Goal: Information Seeking & Learning: Learn about a topic

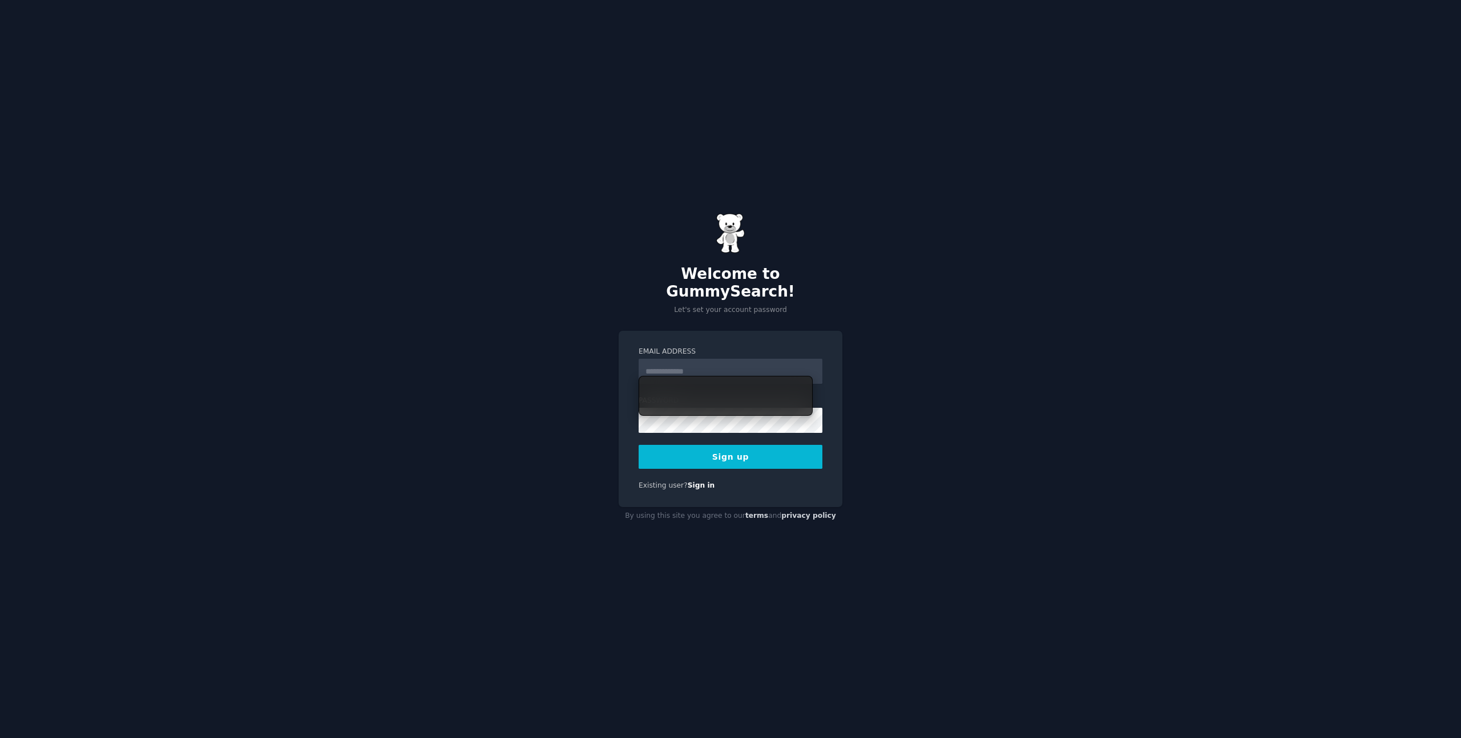
click at [705, 364] on input "Email Address" at bounding box center [731, 371] width 184 height 25
type input "**********"
click at [639, 445] on button "Sign up" at bounding box center [731, 457] width 184 height 24
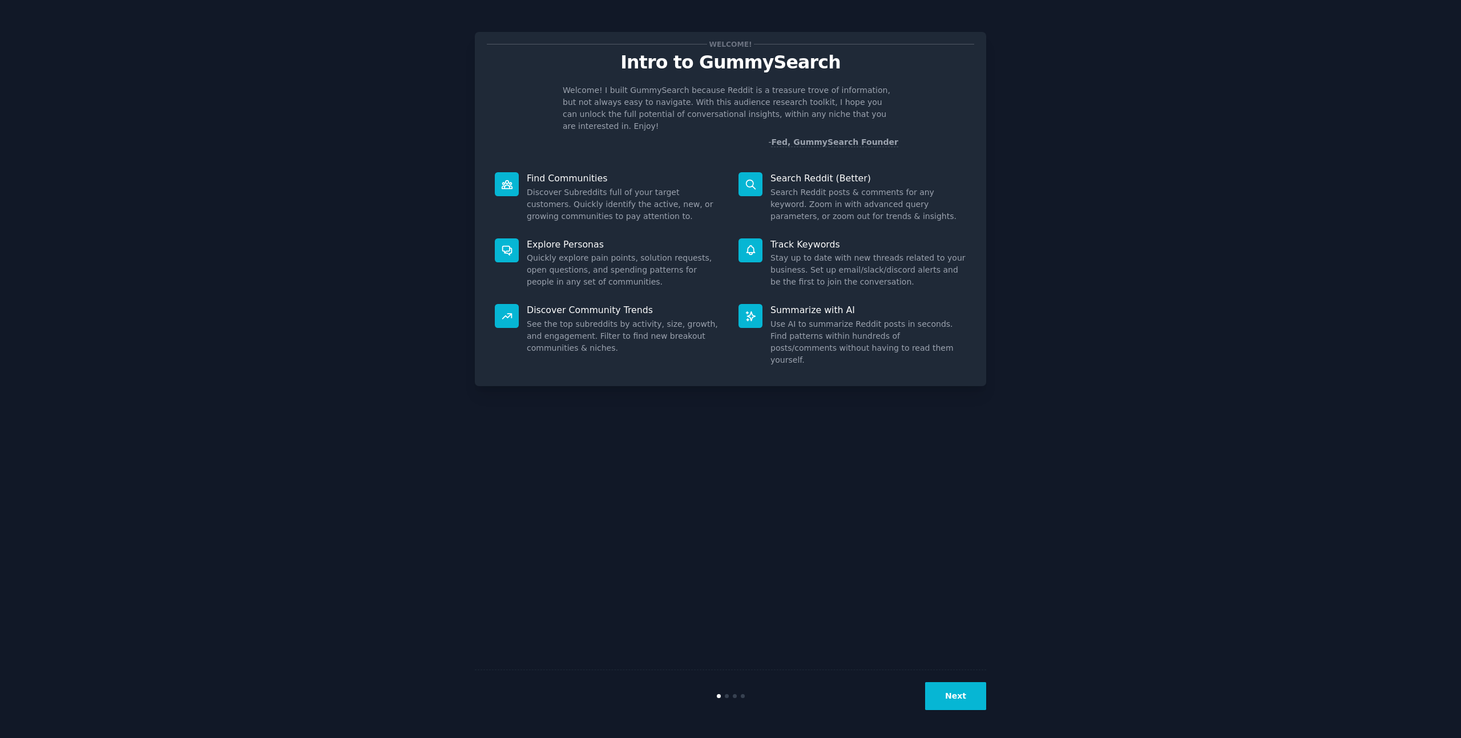
click at [966, 698] on button "Next" at bounding box center [955, 697] width 61 height 28
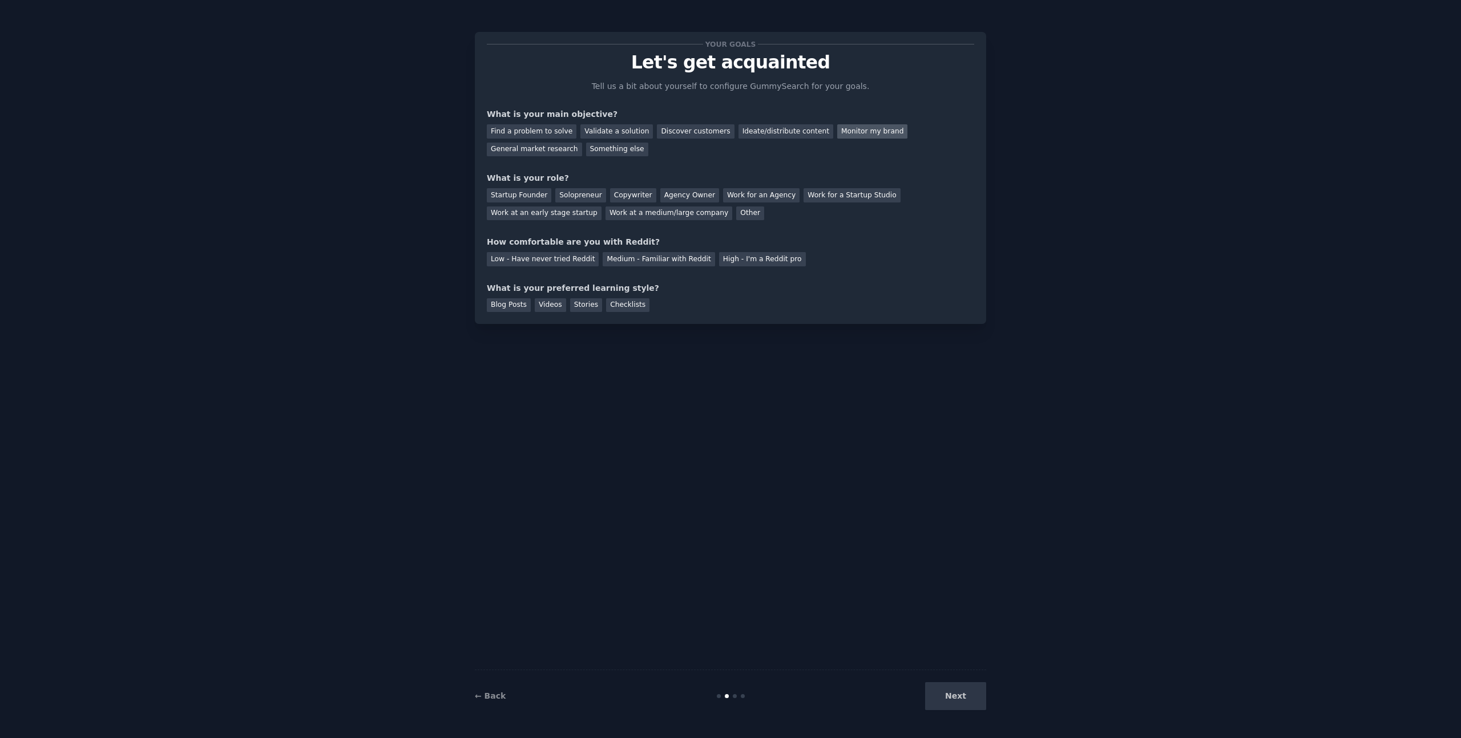
click at [861, 132] on div "Monitor my brand" at bounding box center [872, 131] width 70 height 14
click at [548, 153] on div "General market research" at bounding box center [534, 150] width 95 height 14
click at [537, 197] on div "Startup Founder" at bounding box center [519, 195] width 64 height 14
drag, startPoint x: 698, startPoint y: 197, endPoint x: 680, endPoint y: 196, distance: 18.3
click at [698, 197] on div "Agency Owner" at bounding box center [689, 195] width 59 height 14
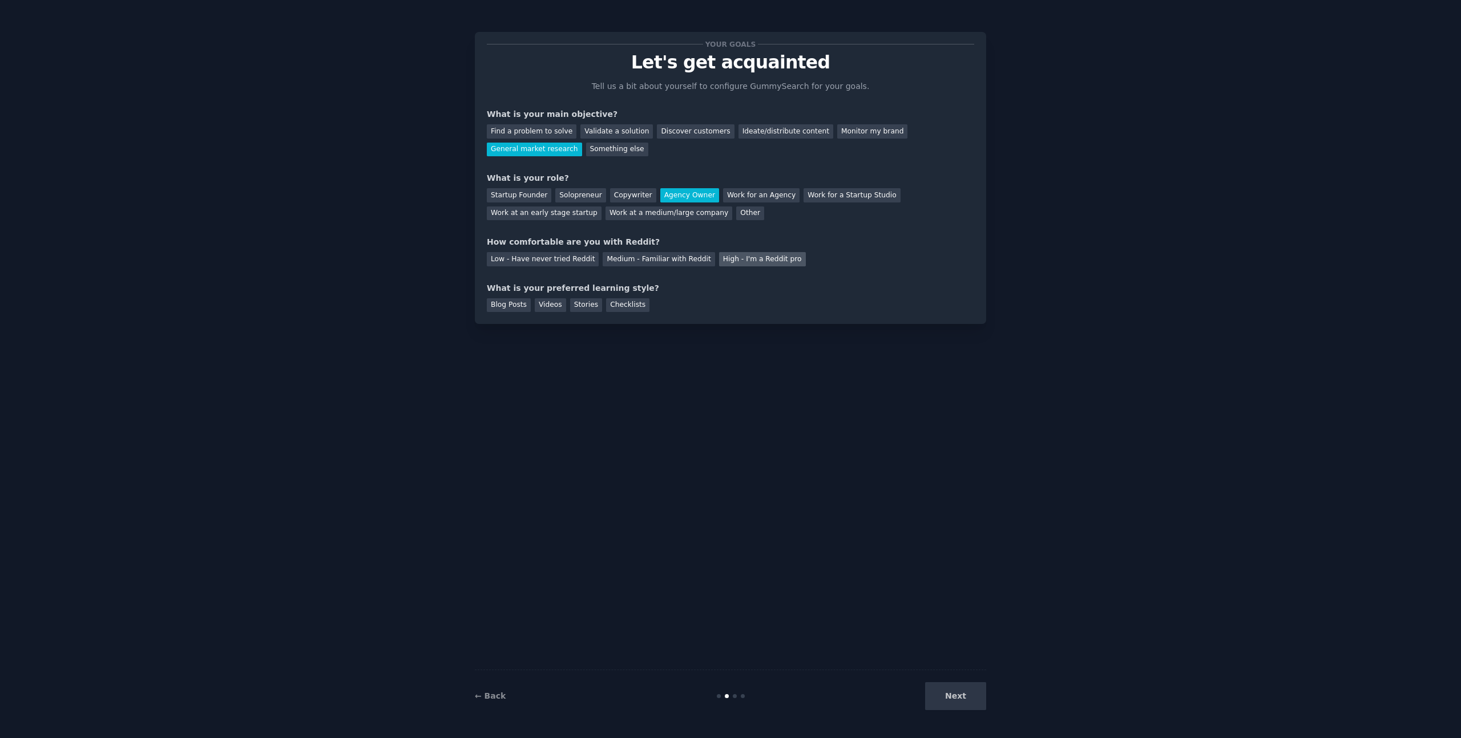
click at [758, 260] on div "High - I'm a Reddit pro" at bounding box center [762, 259] width 87 height 14
click at [623, 307] on div "Checklists" at bounding box center [627, 305] width 43 height 14
click at [959, 688] on button "Next" at bounding box center [955, 697] width 61 height 28
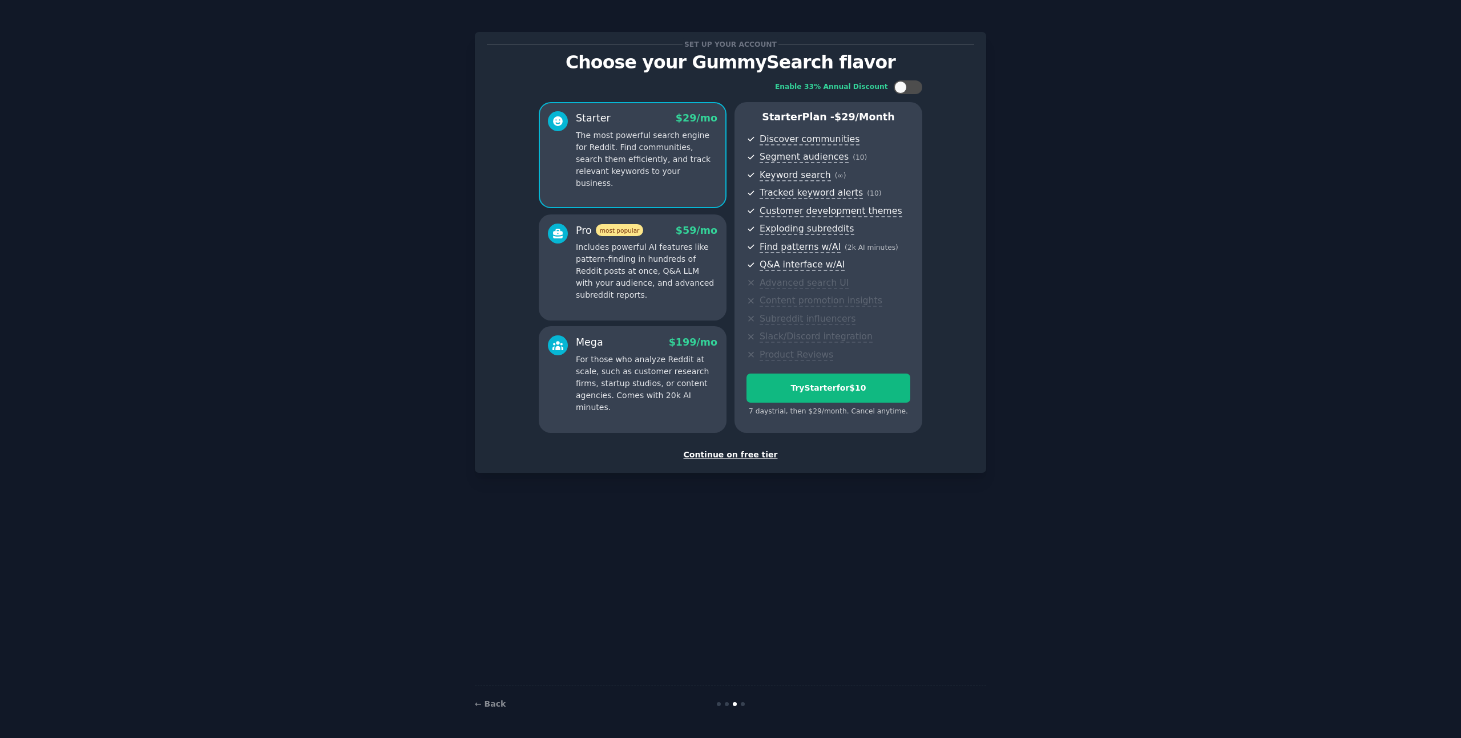
click at [750, 453] on div "Continue on free tier" at bounding box center [730, 455] width 487 height 12
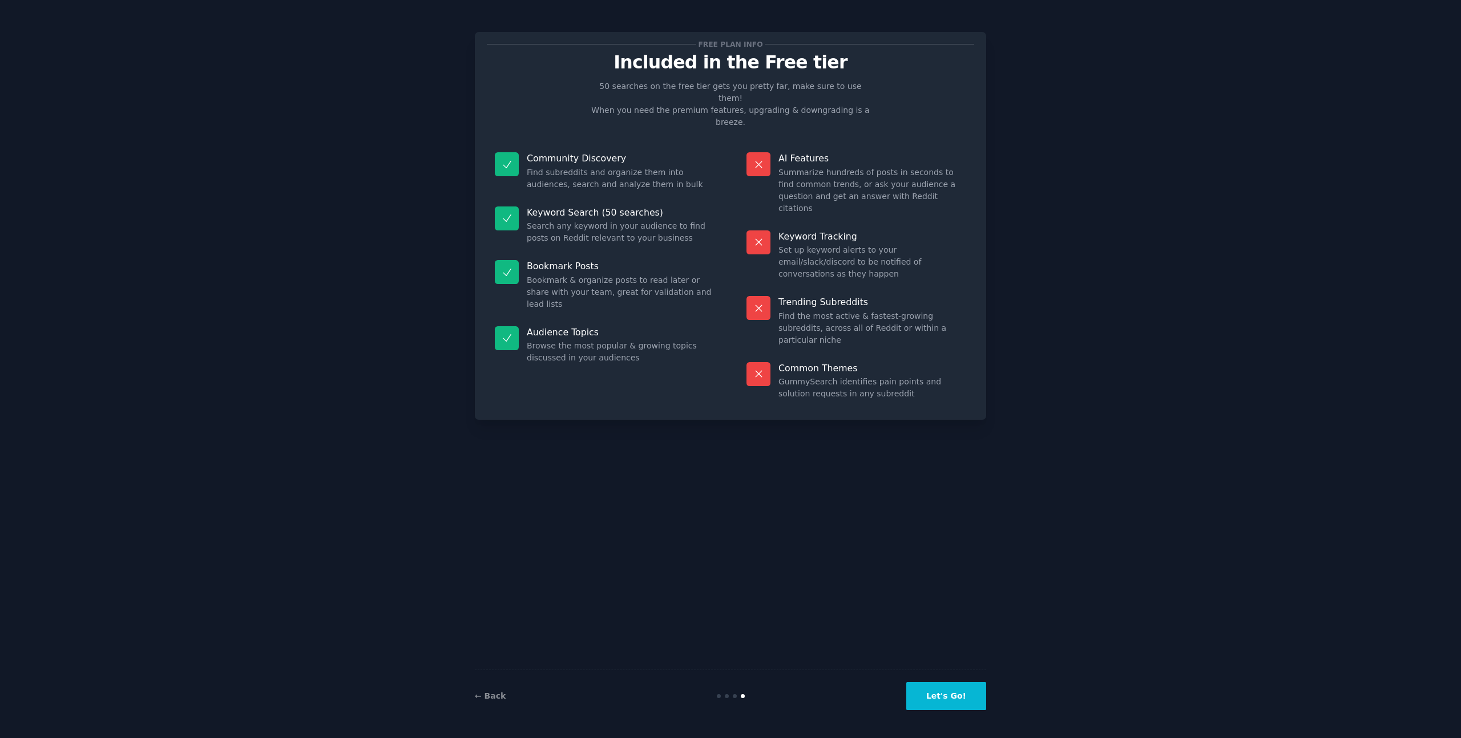
click at [952, 698] on button "Let's Go!" at bounding box center [946, 697] width 80 height 28
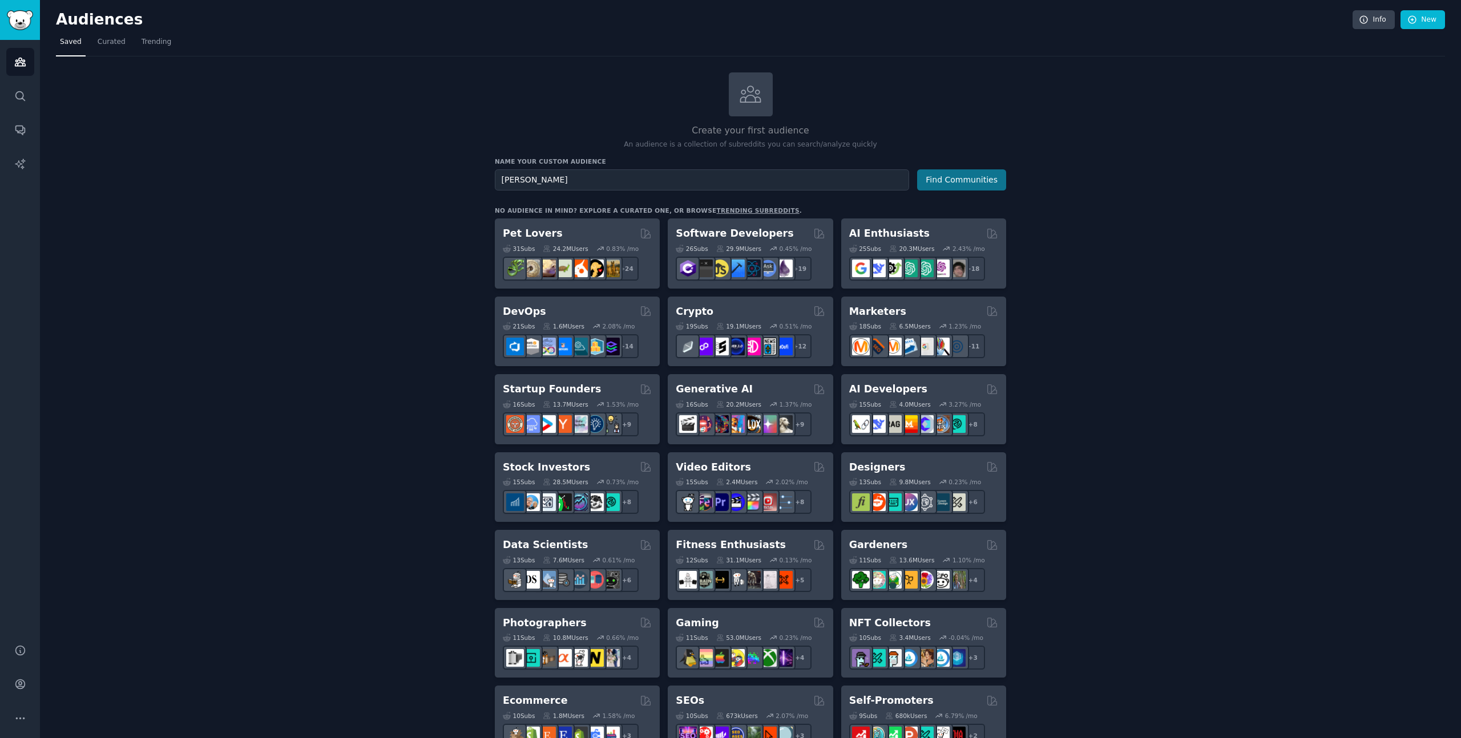
type input "[PERSON_NAME]"
click at [956, 178] on button "Find Communities" at bounding box center [961, 179] width 89 height 21
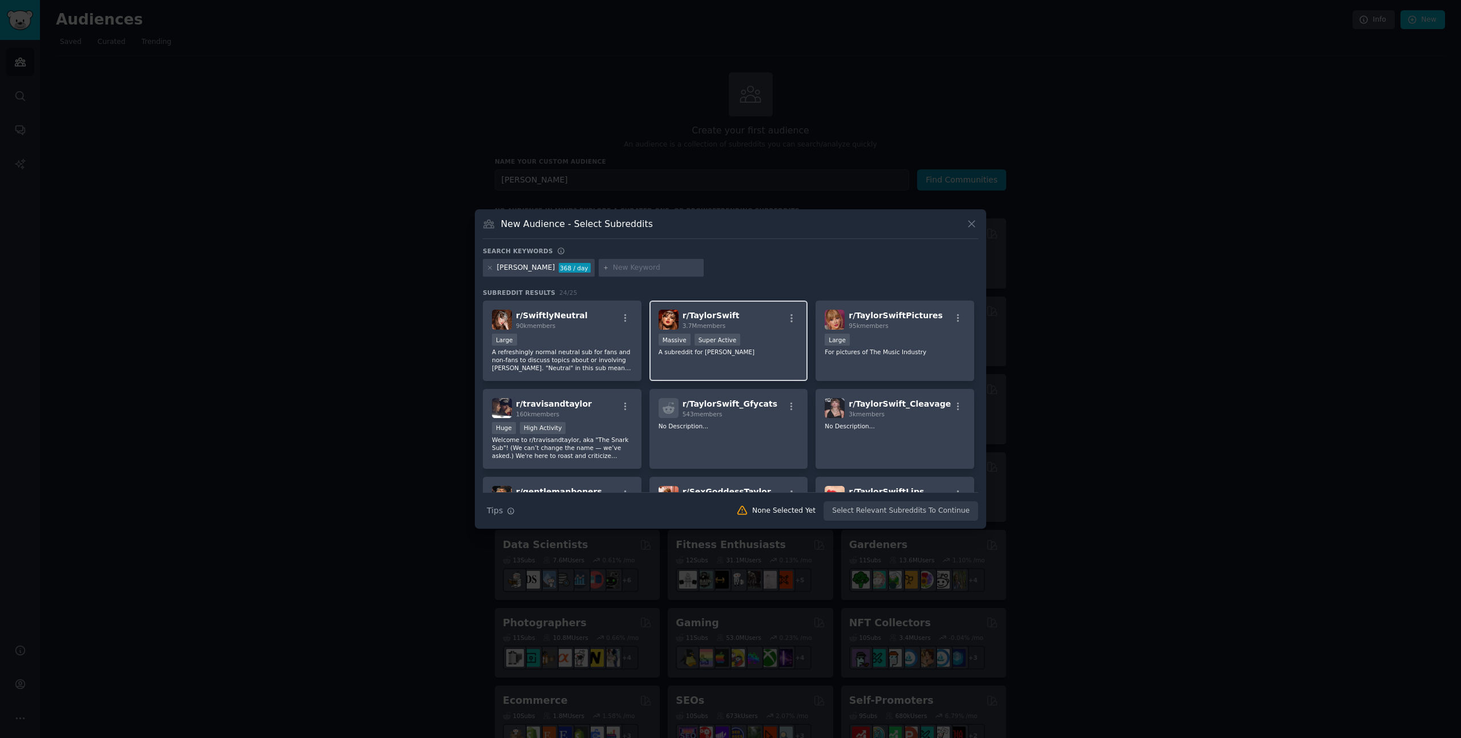
click at [678, 318] on div "r/ TaylorSwift 3.7M members" at bounding box center [729, 320] width 140 height 20
click at [885, 321] on h2 "r/ TaylorSwiftPictures 95k members" at bounding box center [896, 320] width 94 height 20
click at [591, 325] on div "r/ SwiftlyNeutral 90k members" at bounding box center [562, 320] width 140 height 20
drag, startPoint x: 906, startPoint y: 326, endPoint x: 897, endPoint y: 331, distance: 10.2
click at [906, 326] on div "95k members" at bounding box center [896, 326] width 94 height 8
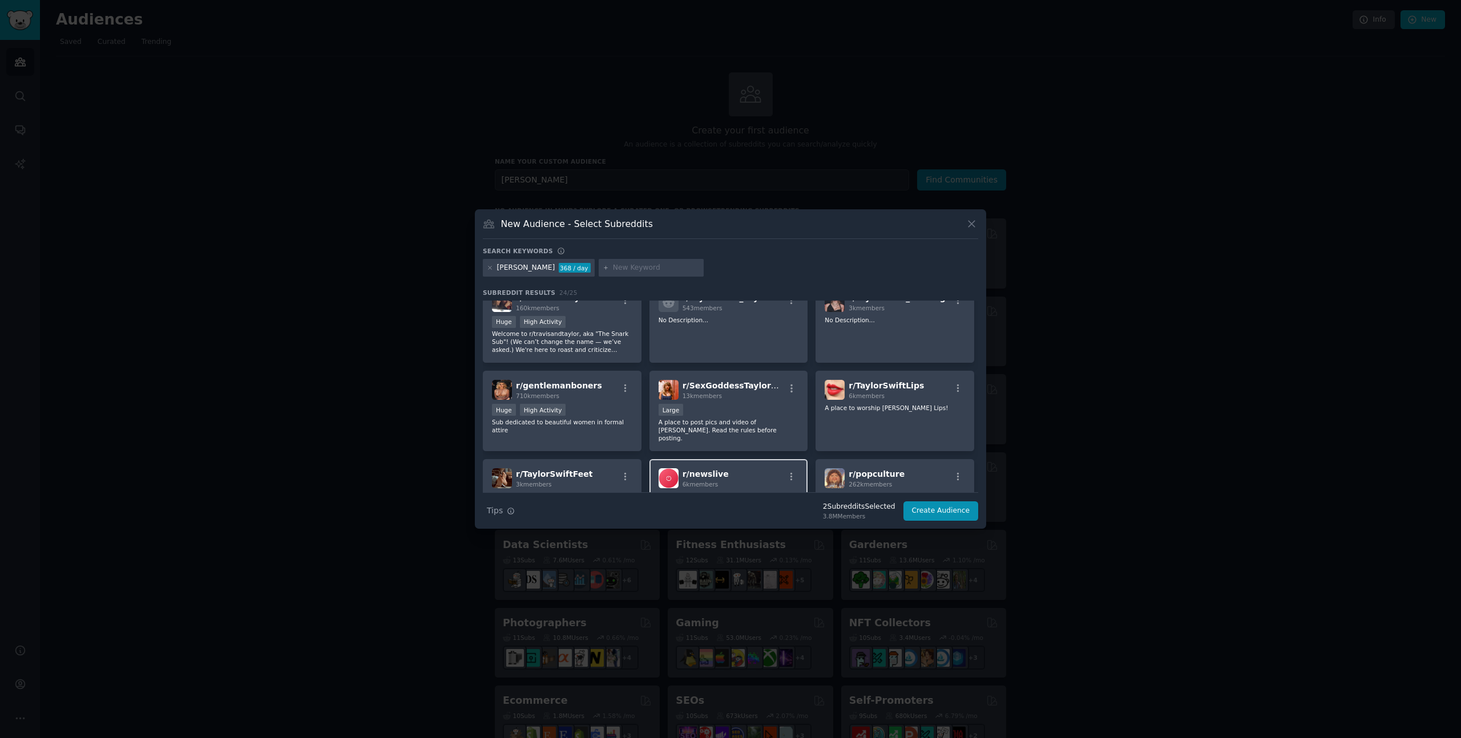
scroll to position [110, 0]
click at [911, 471] on div "r/ popculture 262k members" at bounding box center [895, 475] width 140 height 20
click at [922, 506] on button "Create Audience" at bounding box center [940, 511] width 75 height 19
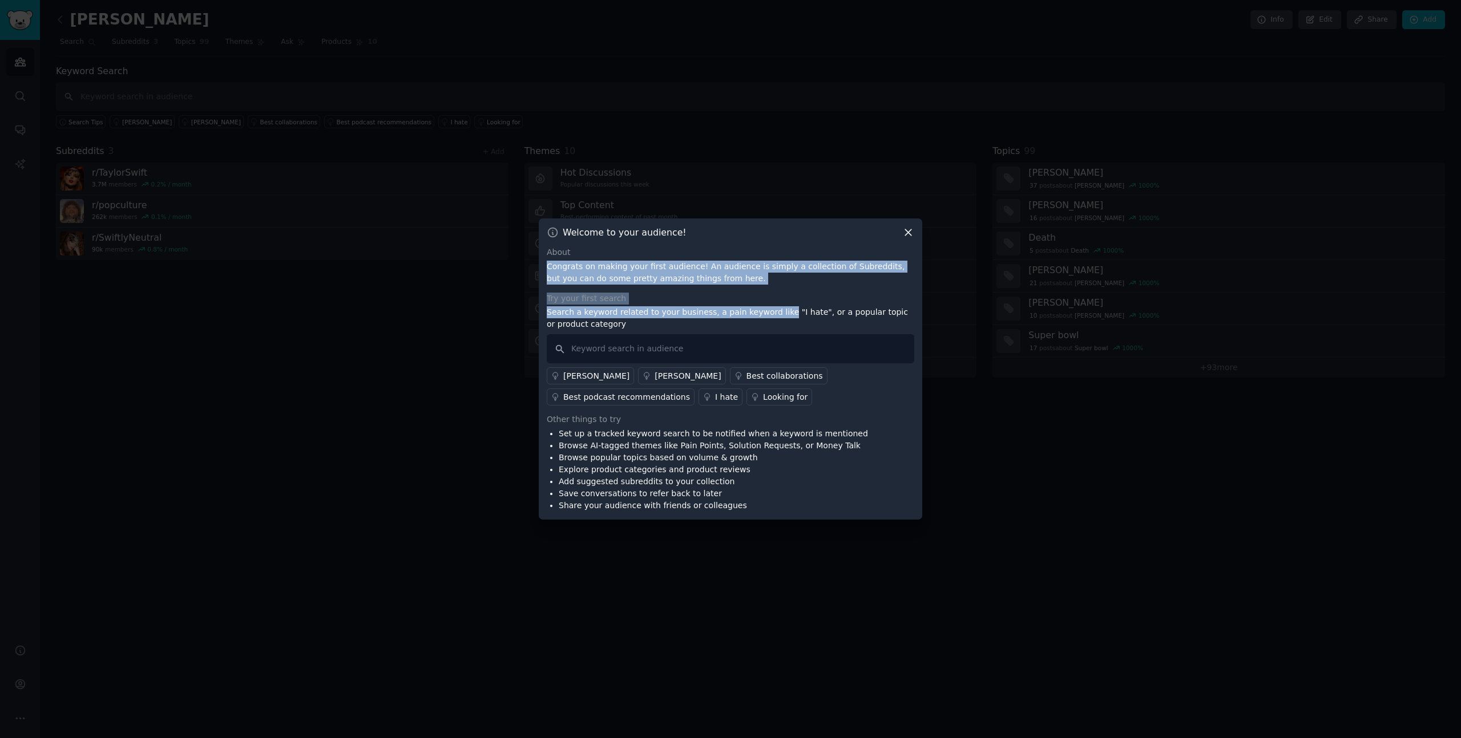
drag, startPoint x: 675, startPoint y: 253, endPoint x: 776, endPoint y: 314, distance: 117.5
click at [776, 314] on div "About Congrats on making your first audience! An audience is simply a collectio…" at bounding box center [731, 379] width 368 height 265
click at [776, 314] on p "Search a keyword related to your business, a pain keyword like "I hate", or a p…" at bounding box center [731, 318] width 368 height 24
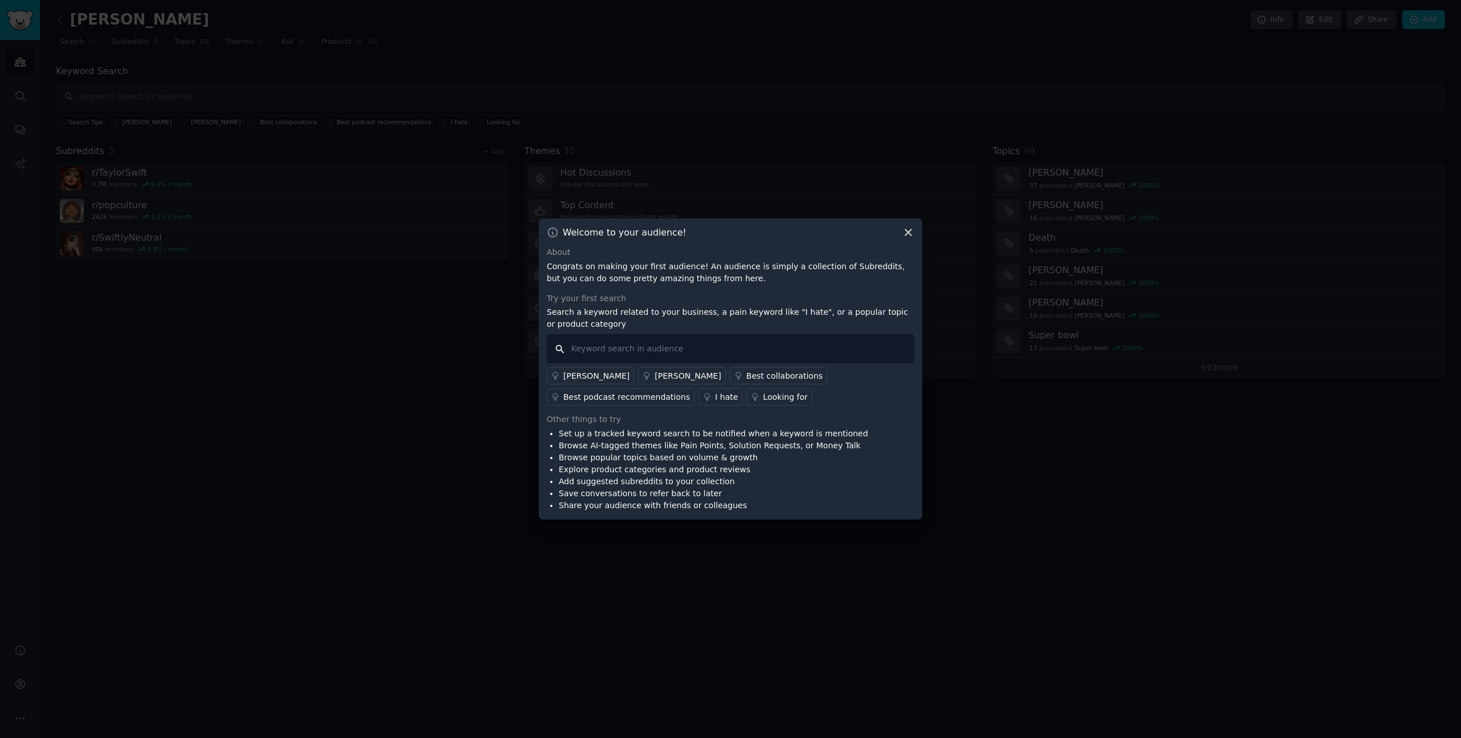
click at [631, 341] on input "text" at bounding box center [731, 348] width 368 height 29
type input "merch"
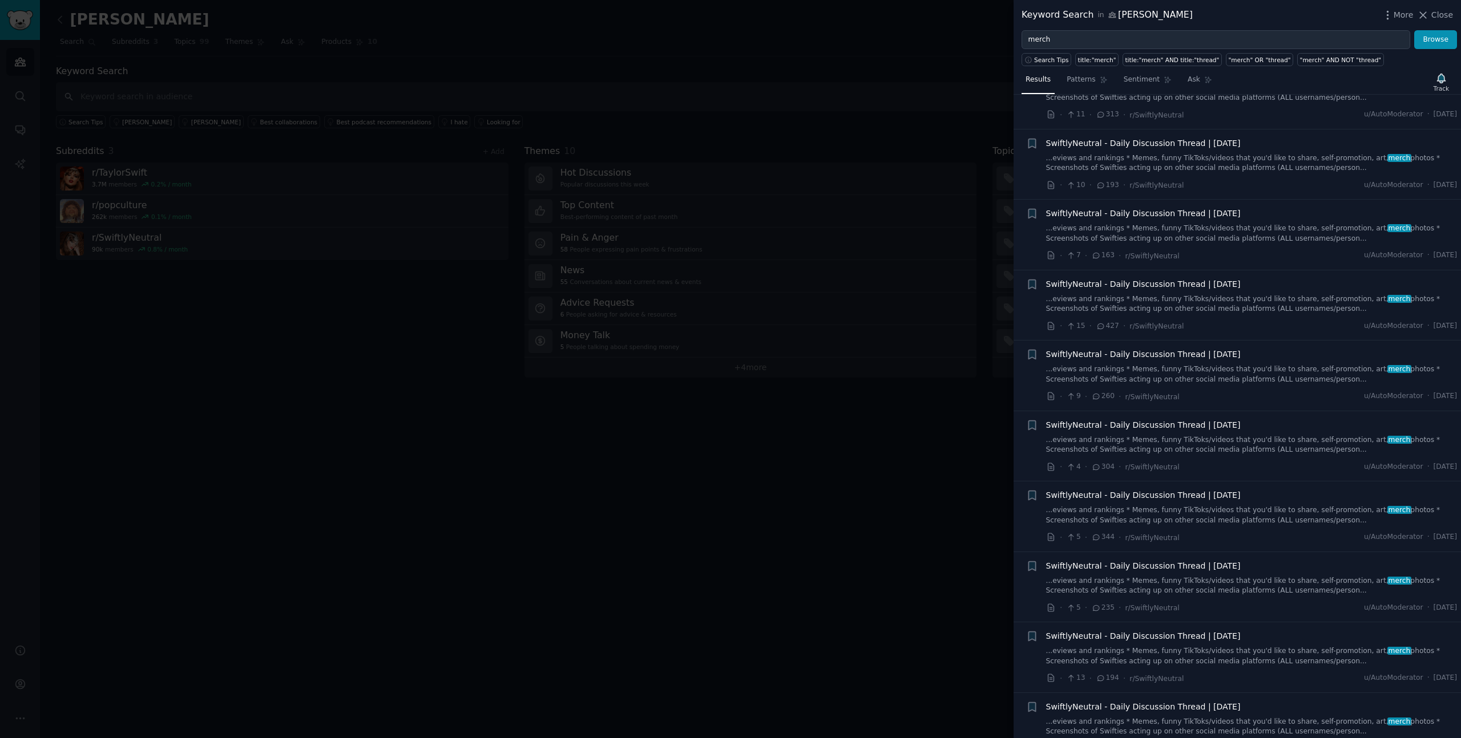
scroll to position [548, 0]
drag, startPoint x: 930, startPoint y: 251, endPoint x: 1251, endPoint y: 78, distance: 364.4
click at [930, 251] on div at bounding box center [730, 369] width 1461 height 738
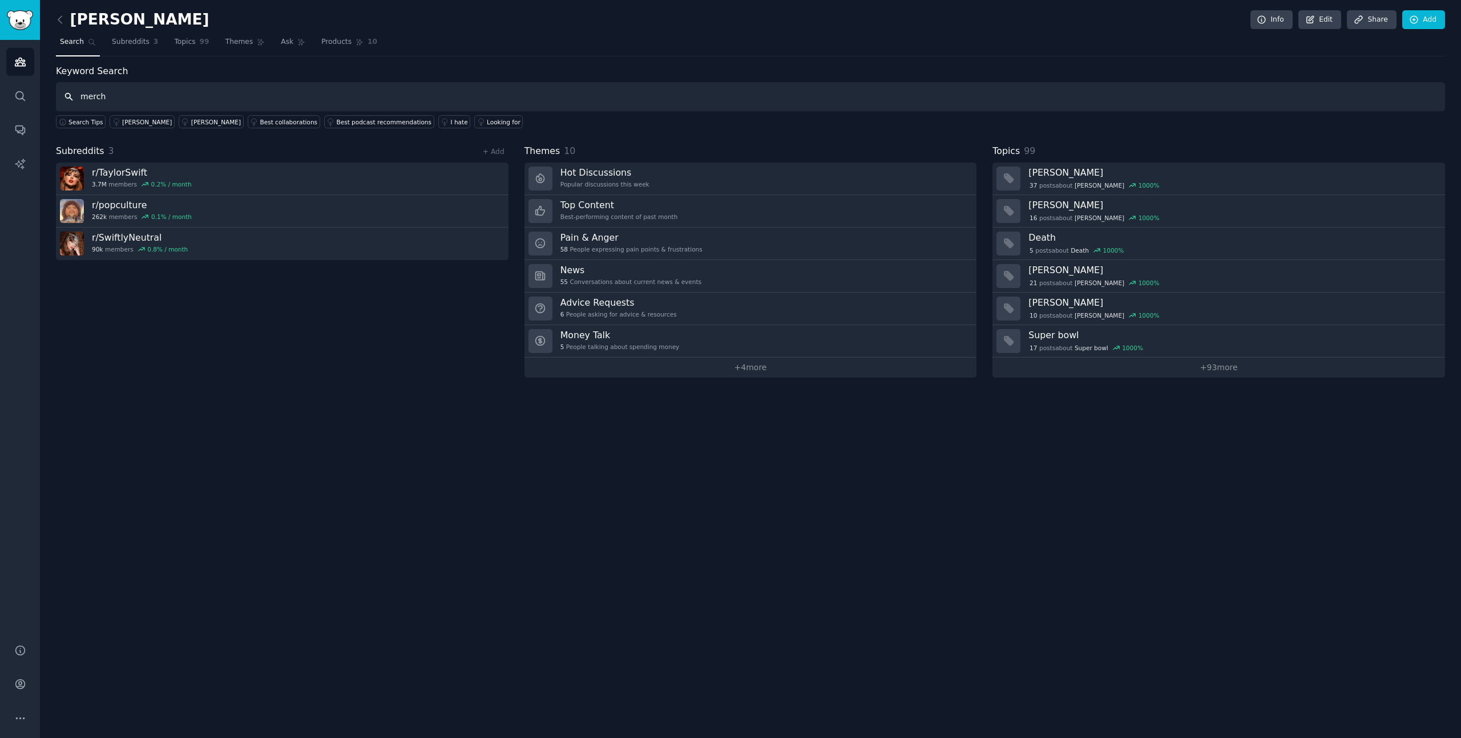
type input "merch"
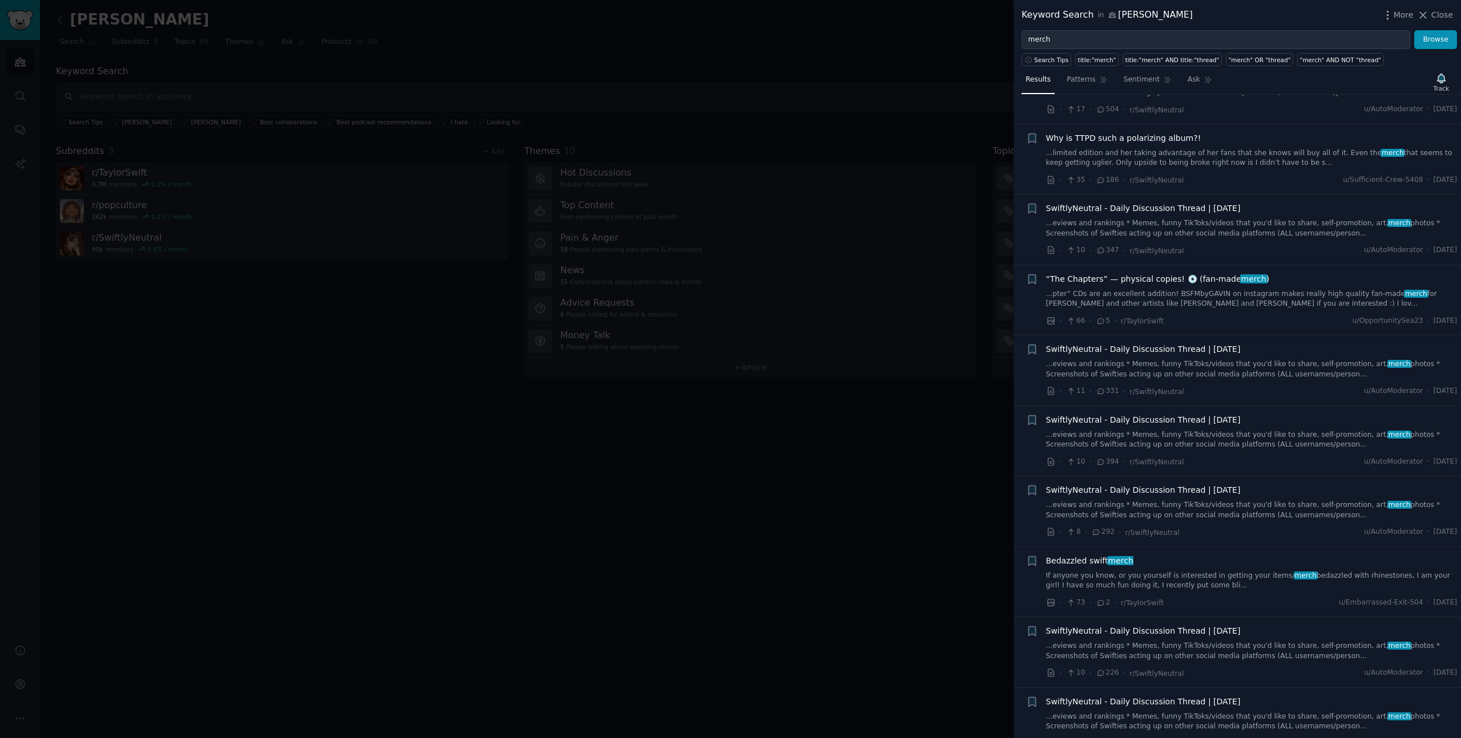
scroll to position [2257, 0]
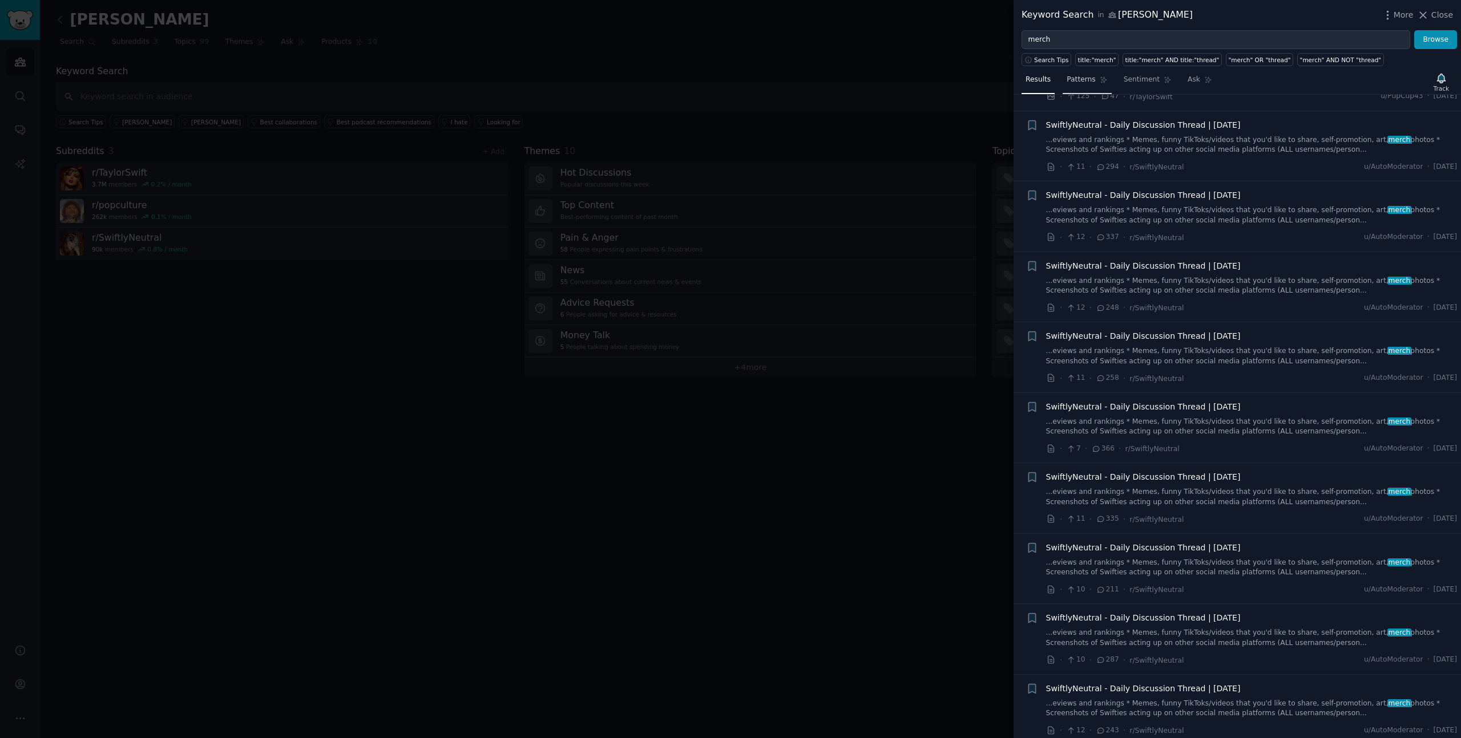
click at [1079, 82] on span "Patterns" at bounding box center [1081, 80] width 29 height 10
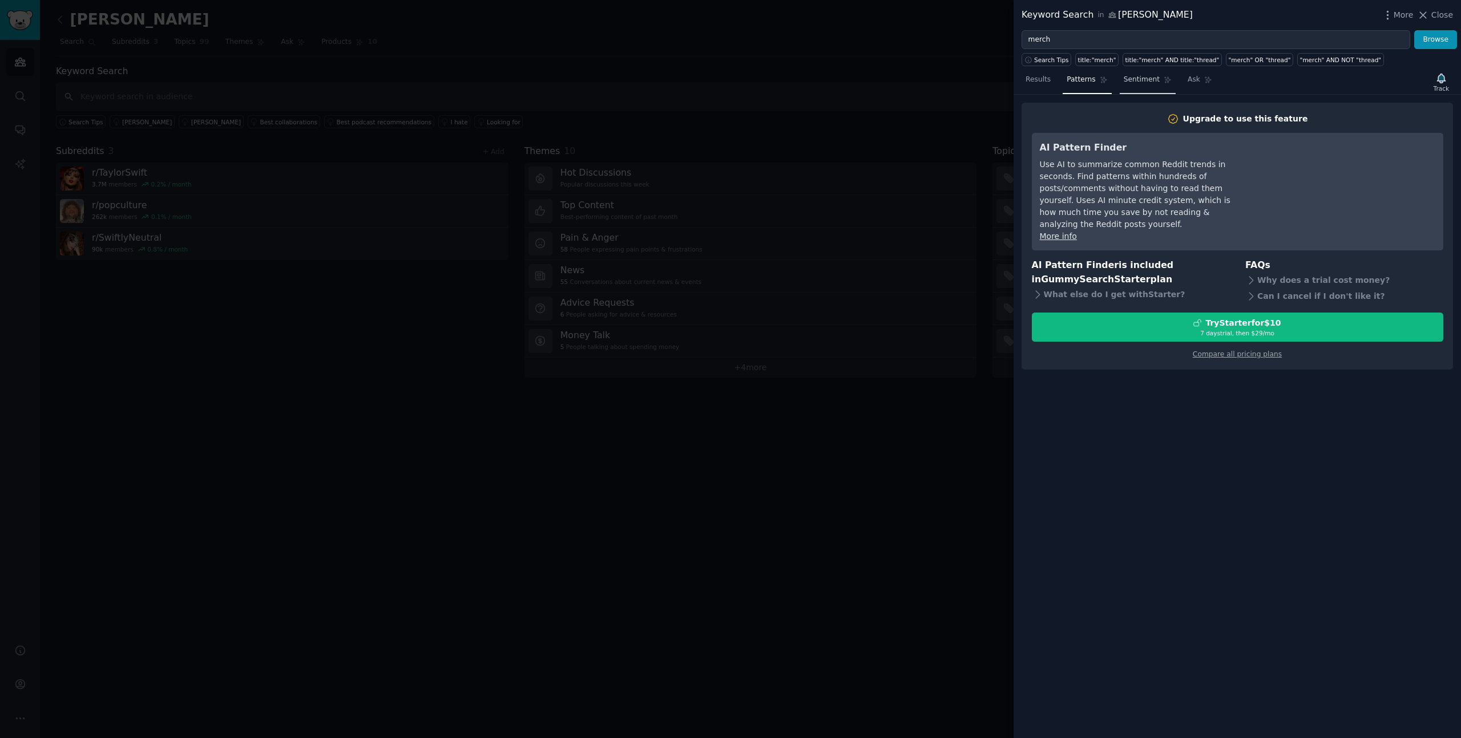
click at [1133, 82] on span "Sentiment" at bounding box center [1142, 80] width 36 height 10
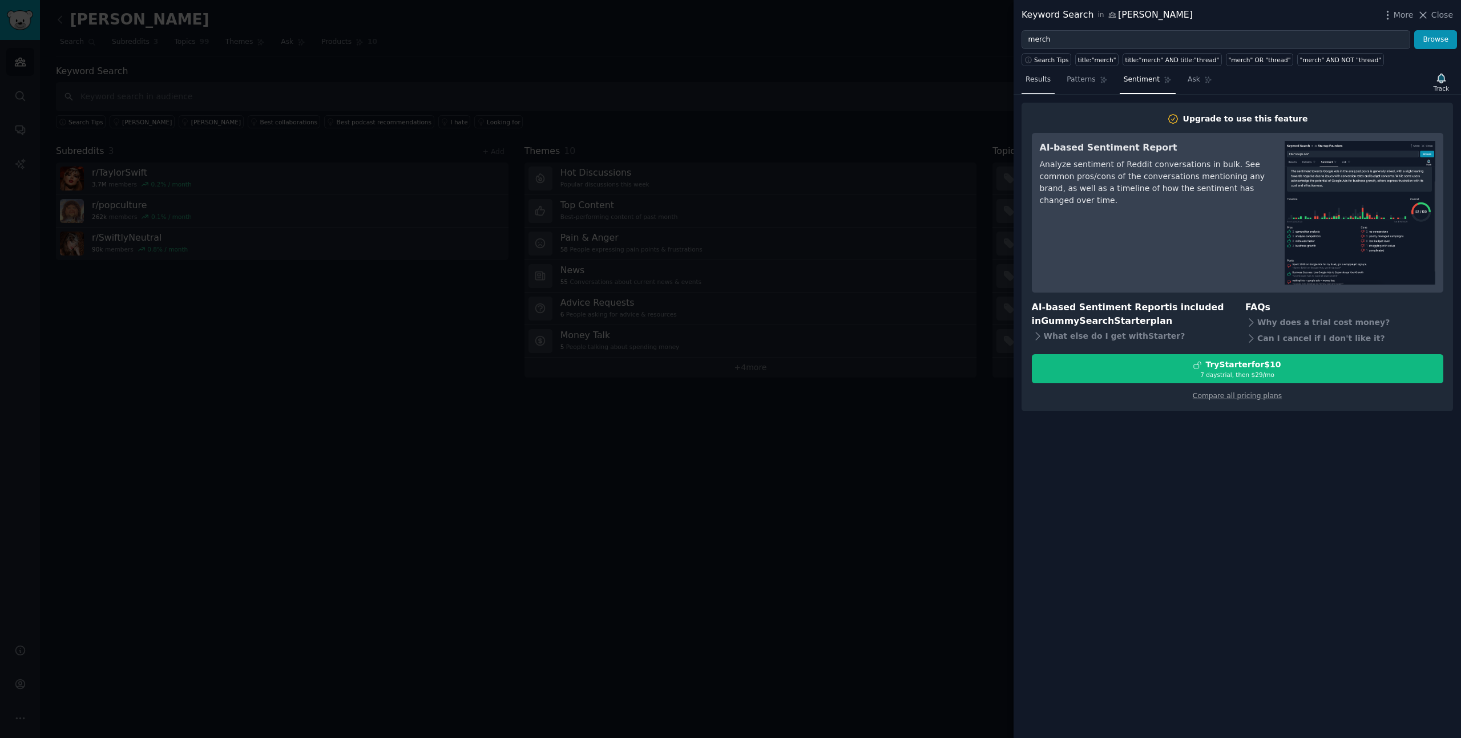
click at [1051, 80] on link "Results" at bounding box center [1037, 82] width 33 height 23
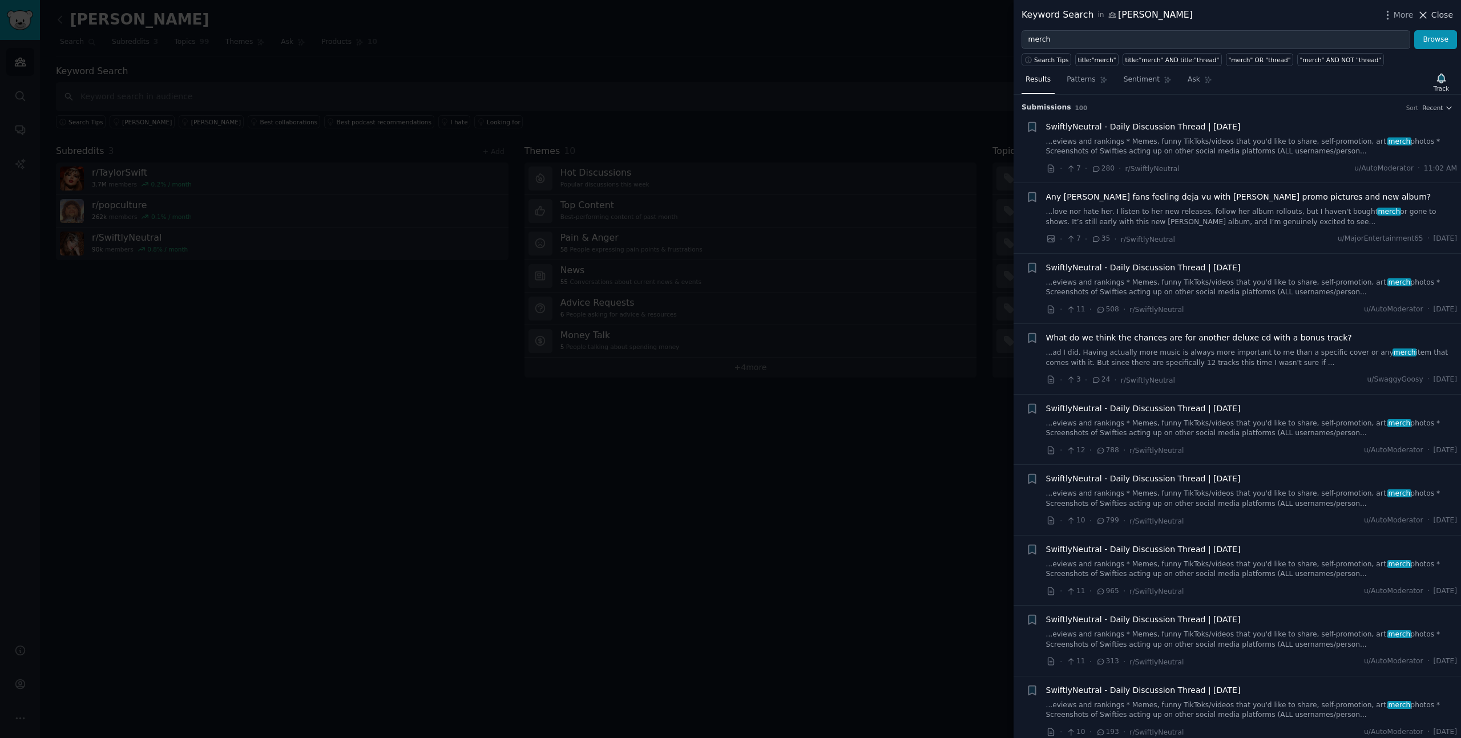
click at [1426, 18] on icon at bounding box center [1423, 15] width 12 height 12
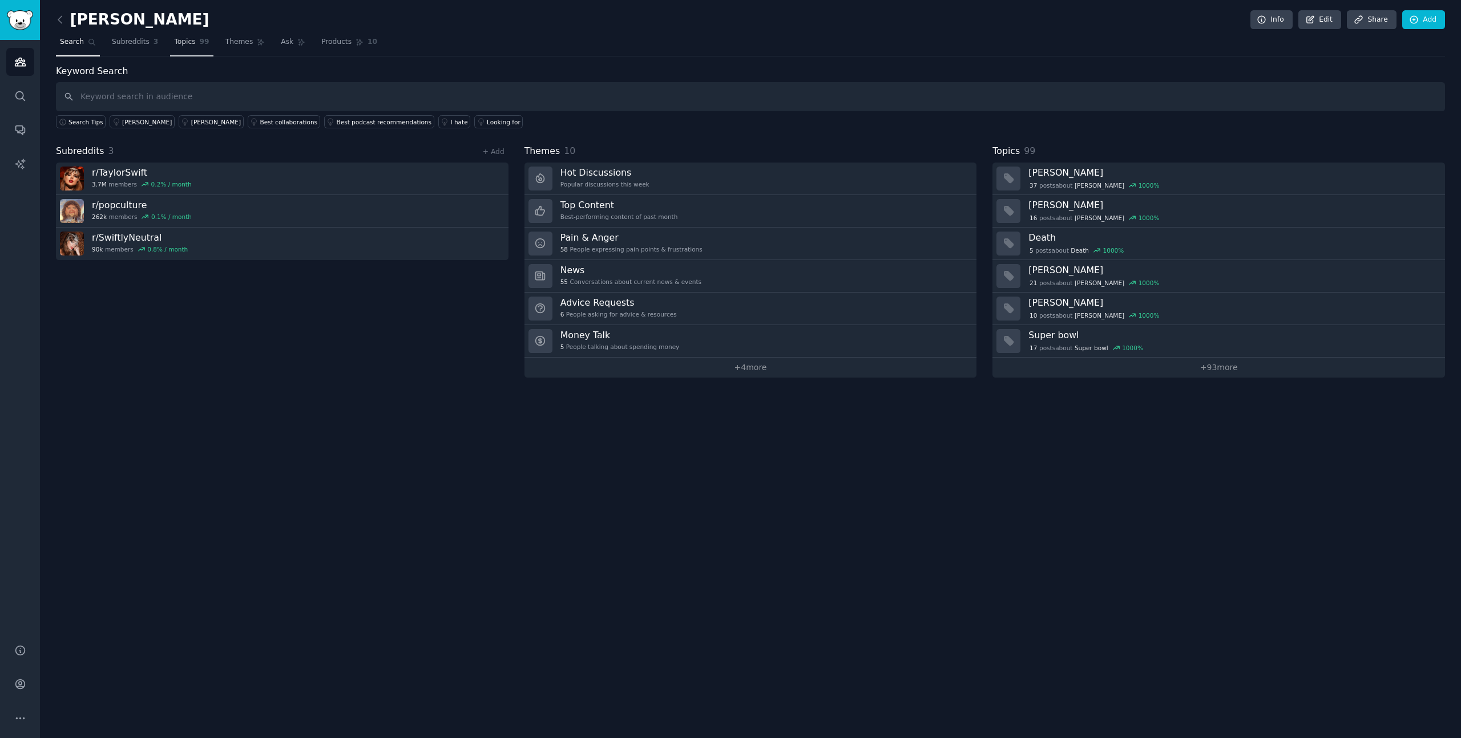
click at [200, 41] on span "99" at bounding box center [205, 42] width 10 height 10
